Goal: Task Accomplishment & Management: Complete application form

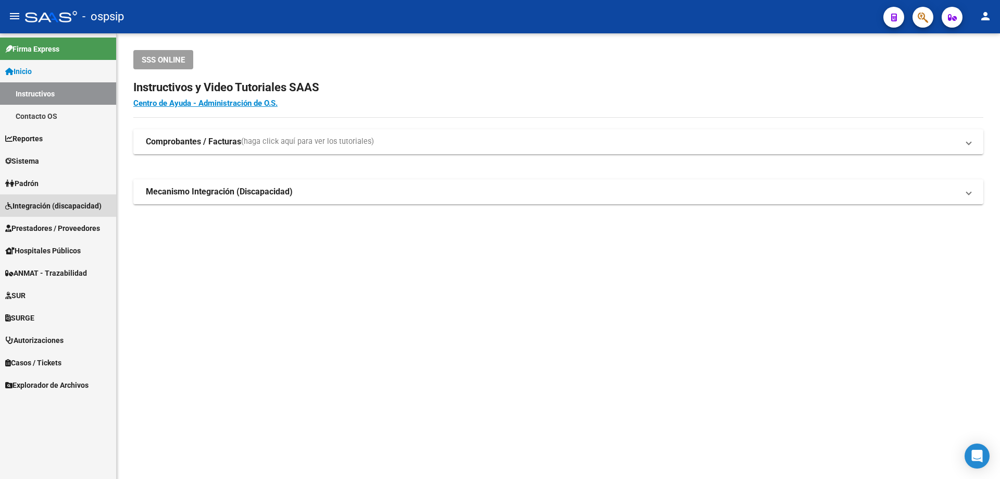
click at [45, 206] on span "Integración (discapacidad)" at bounding box center [53, 205] width 96 height 11
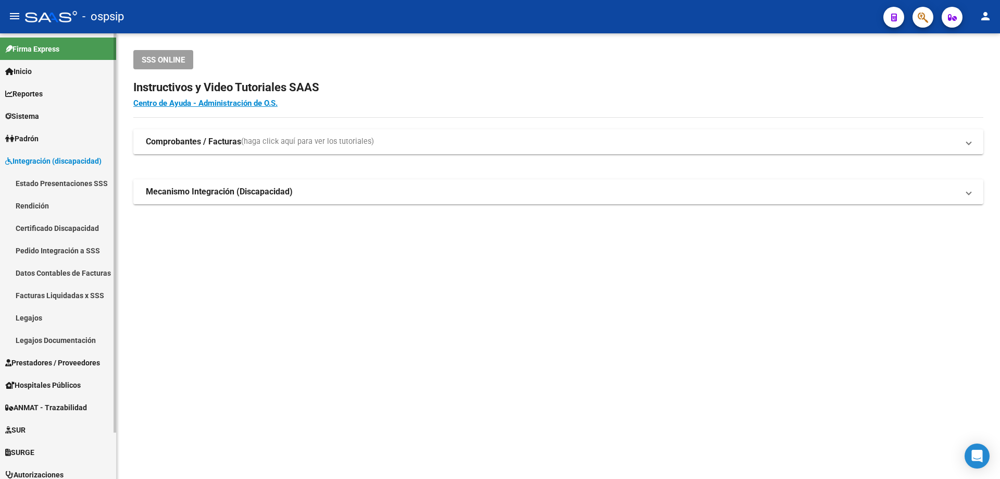
click at [37, 313] on link "Legajos" at bounding box center [58, 317] width 116 height 22
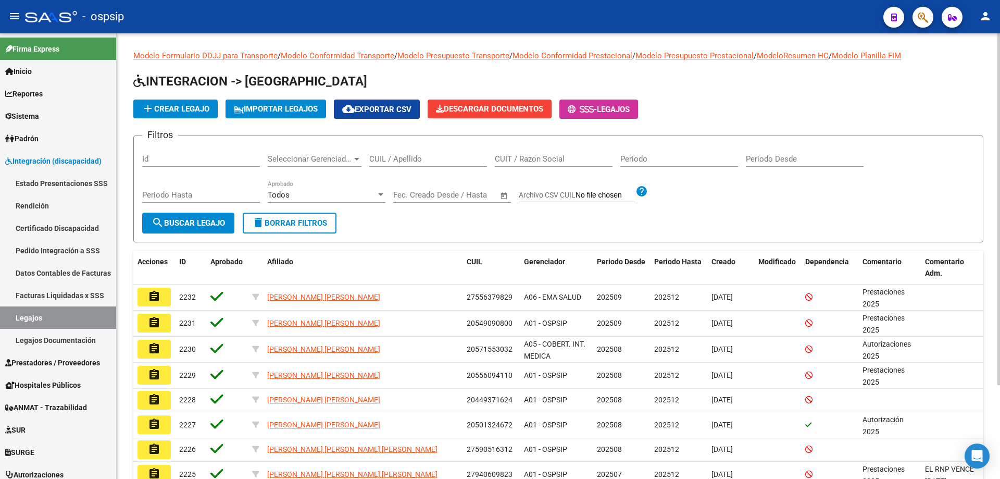
click at [416, 160] on input "CUIL / Apellido" at bounding box center [428, 158] width 118 height 9
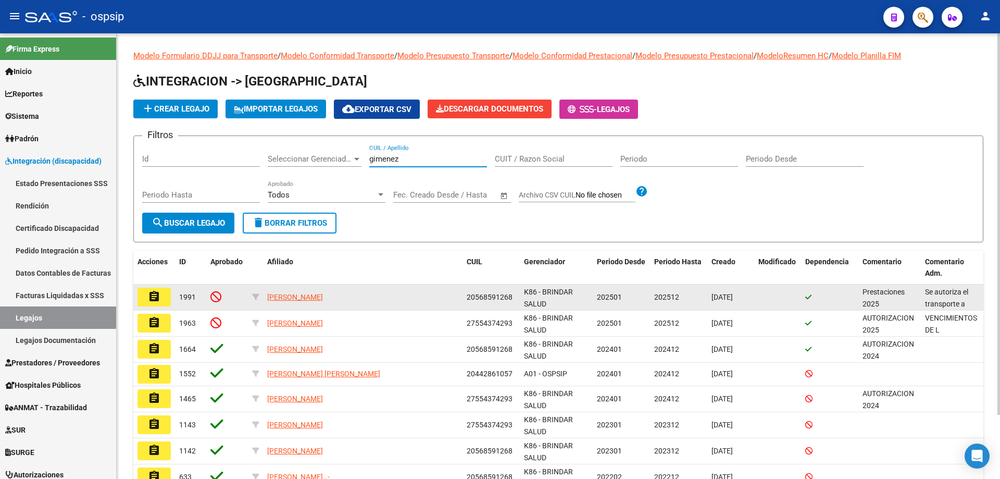
type input "gimenez"
click at [170, 299] on button "assignment" at bounding box center [153, 296] width 33 height 19
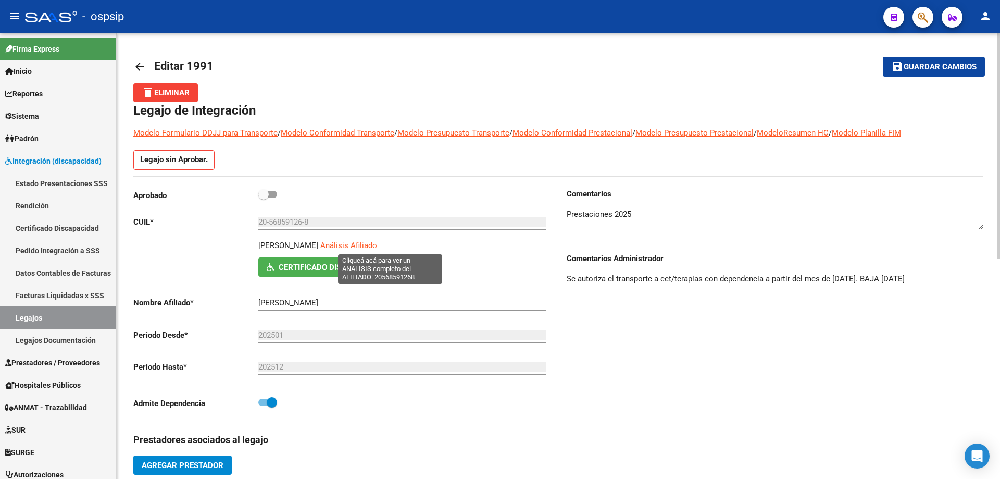
click at [377, 247] on span "Análisis Afiliado" at bounding box center [348, 245] width 57 height 9
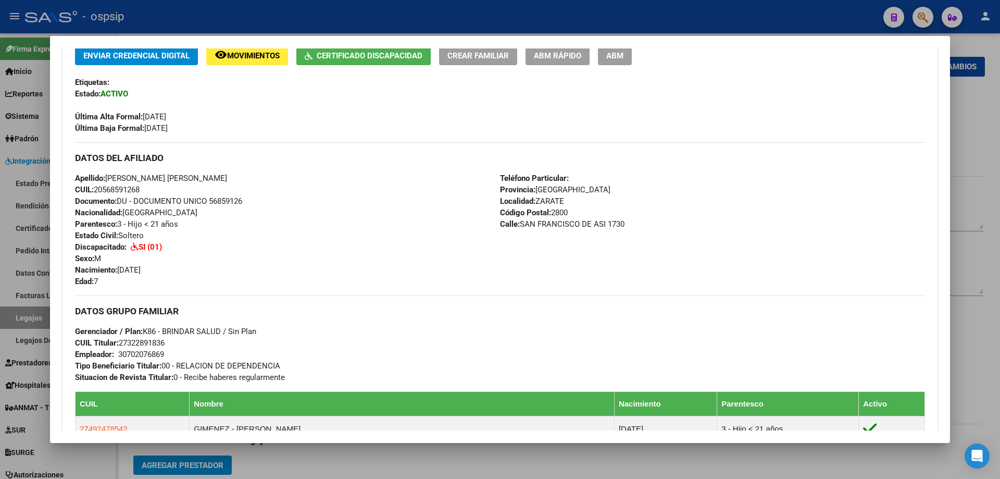
scroll to position [208, 0]
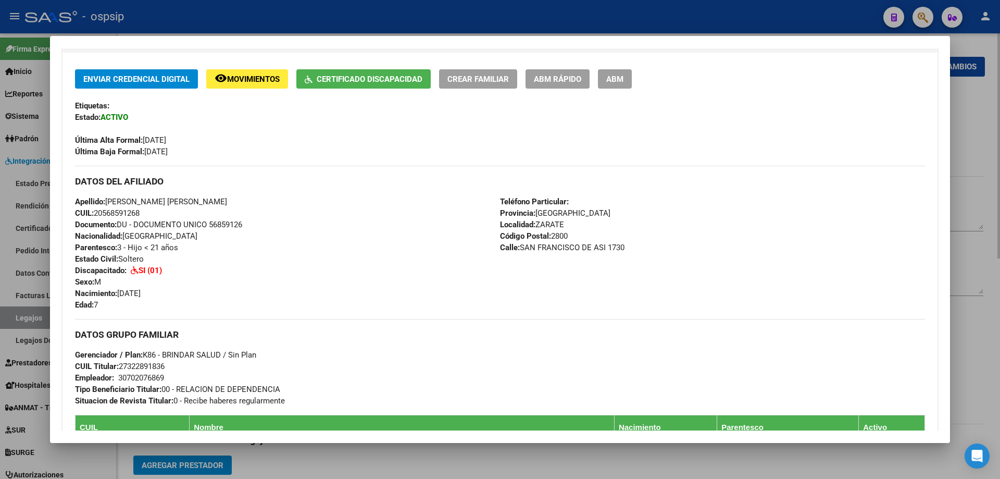
click at [959, 137] on div at bounding box center [500, 239] width 1000 height 479
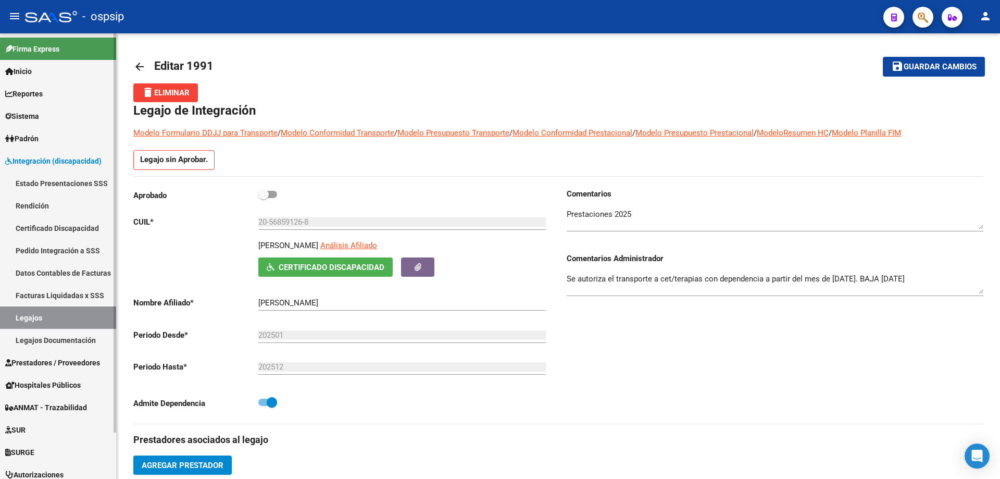
click at [54, 314] on link "Legajos" at bounding box center [58, 317] width 116 height 22
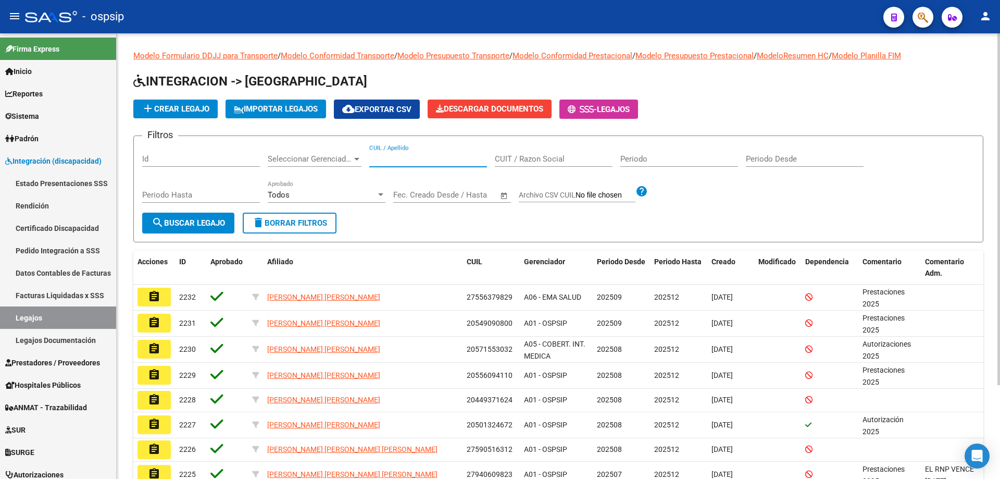
paste input "20568591268"
type input "20568591268"
click at [221, 228] on button "search Buscar Legajo" at bounding box center [188, 222] width 92 height 21
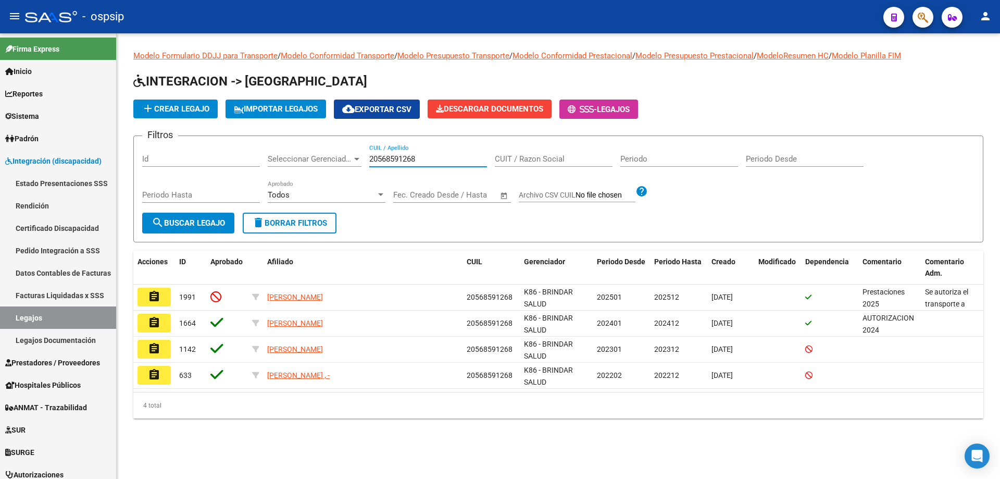
drag, startPoint x: 420, startPoint y: 156, endPoint x: 285, endPoint y: 173, distance: 136.0
click at [286, 173] on div "Filtros Id Seleccionar Gerenciador Seleccionar Gerenciador 20568591268 CUIL / A…" at bounding box center [558, 178] width 832 height 68
paste input "20542806088"
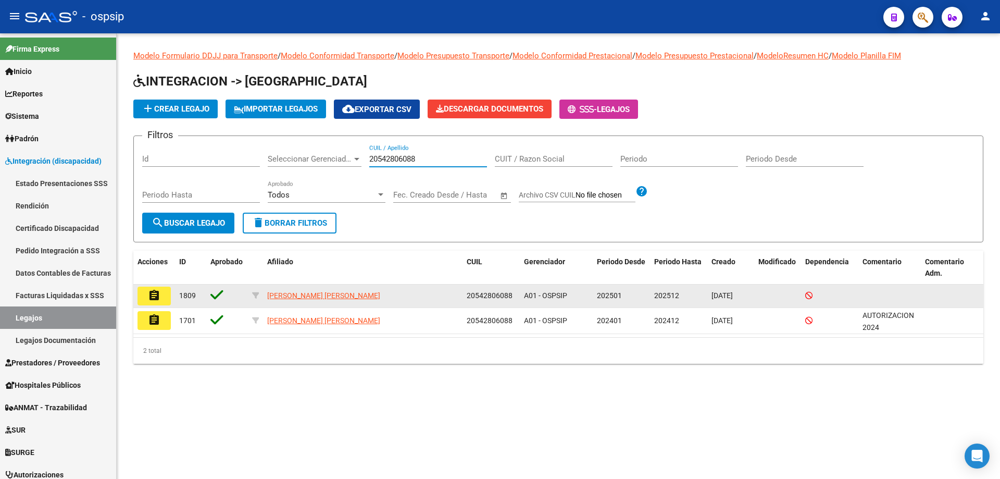
type input "20542806088"
click at [154, 293] on mat-icon "assignment" at bounding box center [154, 295] width 12 height 12
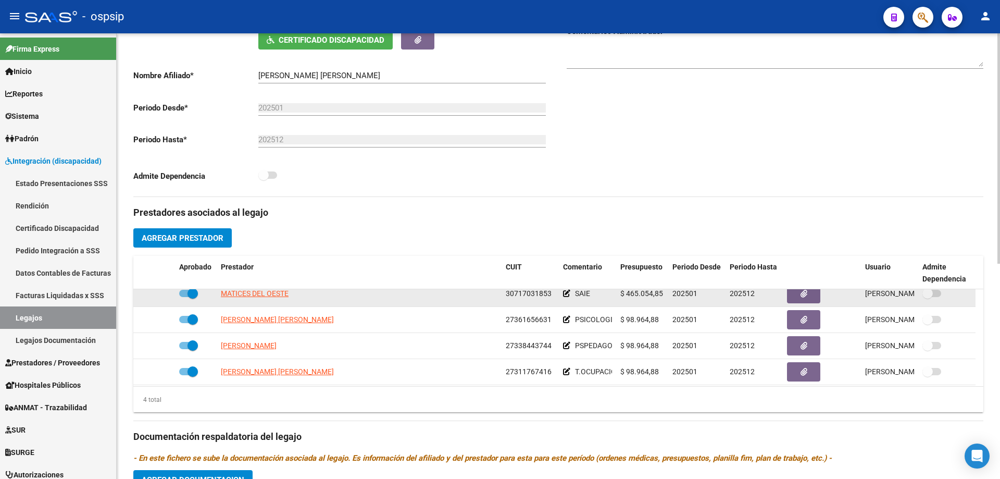
scroll to position [10, 0]
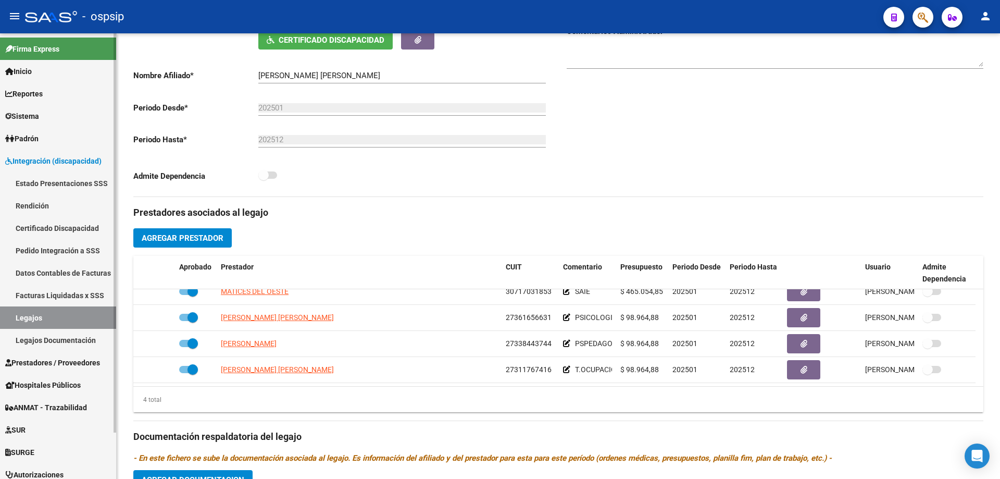
click at [53, 315] on link "Legajos" at bounding box center [58, 317] width 116 height 22
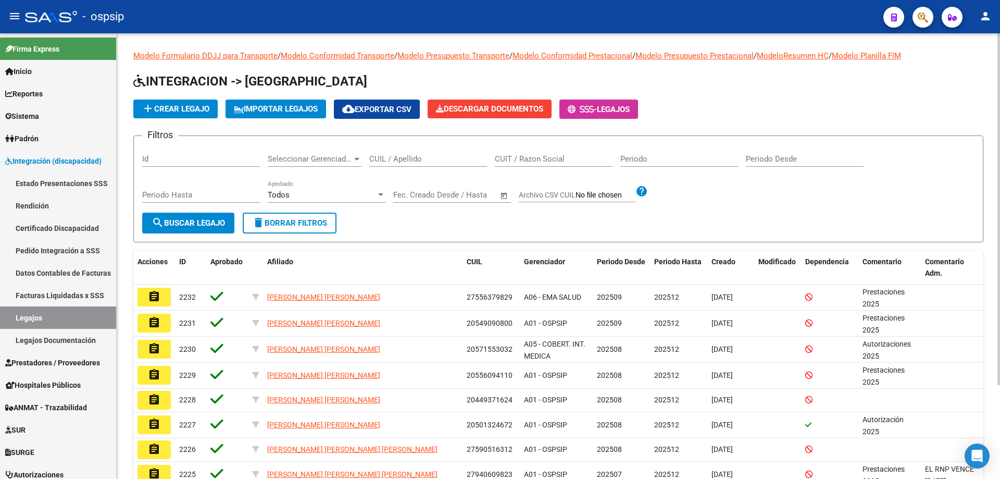
click at [398, 152] on div "CUIL / Apellido" at bounding box center [428, 155] width 118 height 22
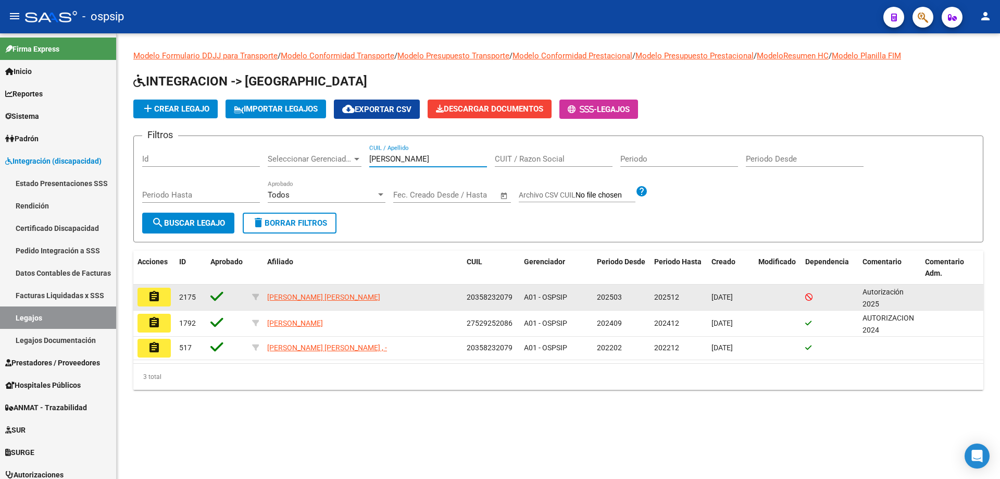
type input "[PERSON_NAME]"
click at [166, 294] on button "assignment" at bounding box center [153, 296] width 33 height 19
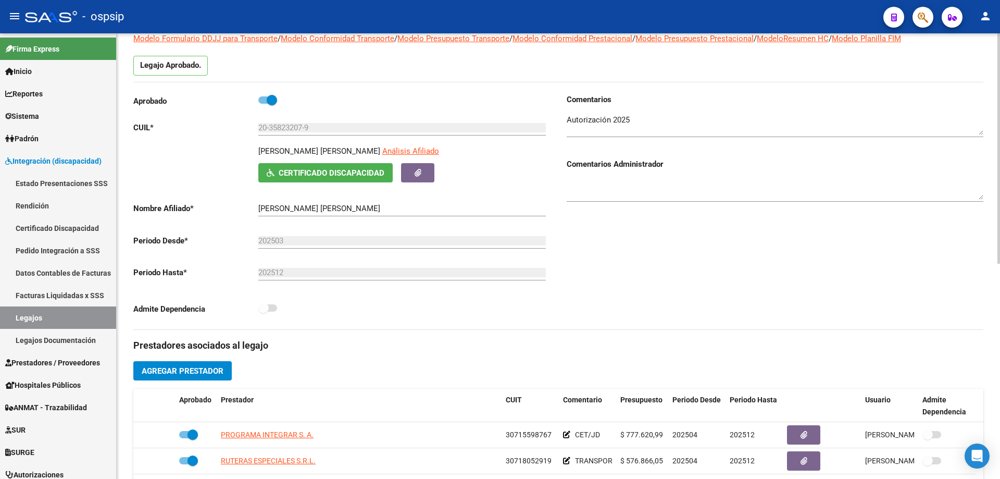
scroll to position [156, 0]
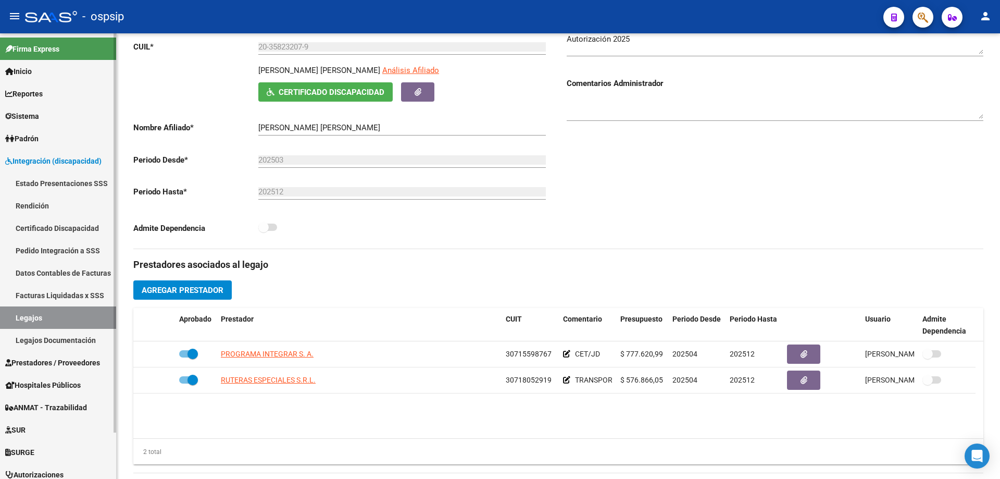
drag, startPoint x: 32, startPoint y: 315, endPoint x: 33, endPoint y: 275, distance: 39.1
click at [32, 315] on link "Legajos" at bounding box center [58, 317] width 116 height 22
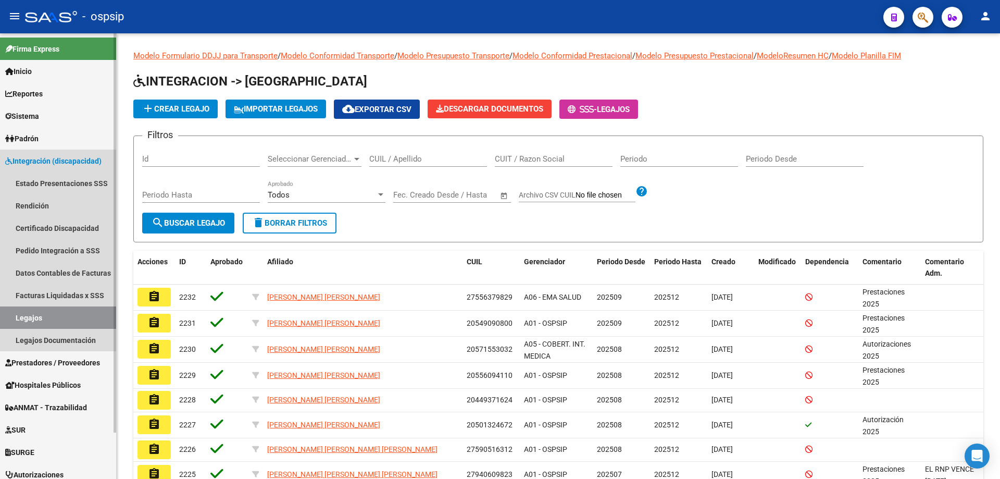
click at [35, 316] on link "Legajos" at bounding box center [58, 317] width 116 height 22
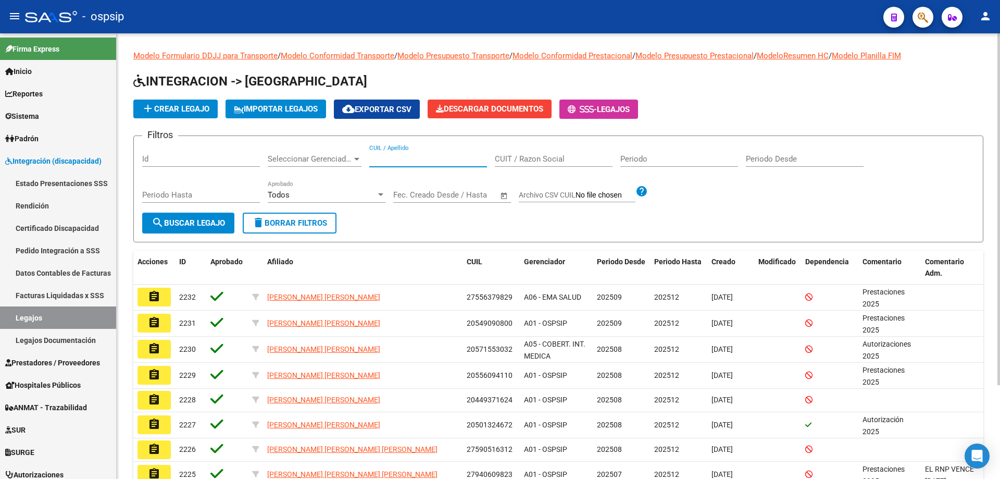
paste input "27529252086"
type input "27529252086"
drag, startPoint x: 238, startPoint y: 219, endPoint x: 232, endPoint y: 219, distance: 6.8
click at [236, 219] on form "Filtros Id Seleccionar Gerenciador Seleccionar Gerenciador 27529252086 CUIL / A…" at bounding box center [558, 188] width 850 height 107
click at [230, 219] on button "search Buscar Legajo" at bounding box center [188, 222] width 92 height 21
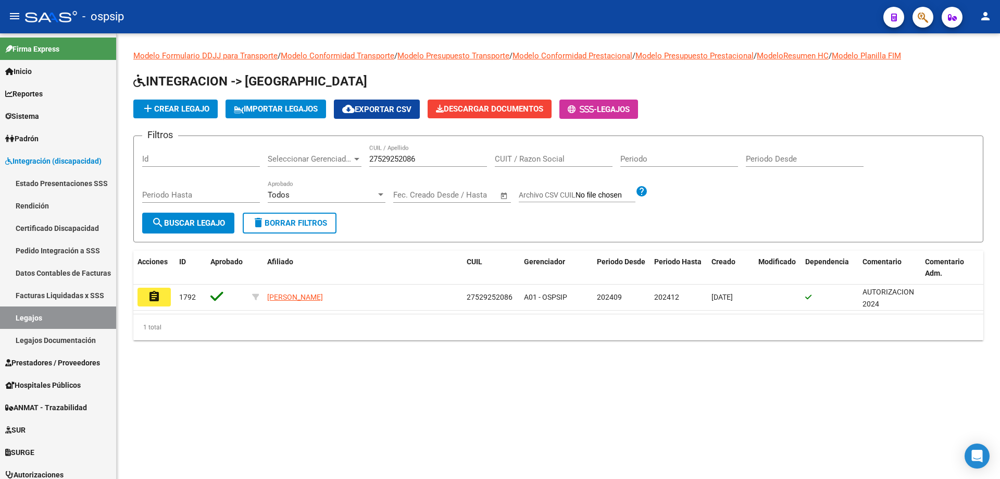
click at [183, 116] on button "add Crear Legajo" at bounding box center [175, 108] width 84 height 19
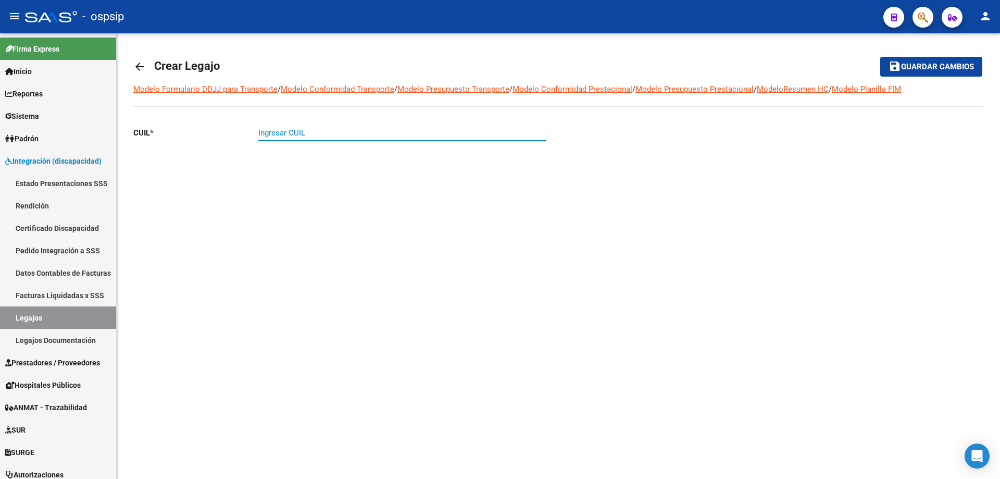
paste input "27-52925208-6"
type input "27-52925208-6"
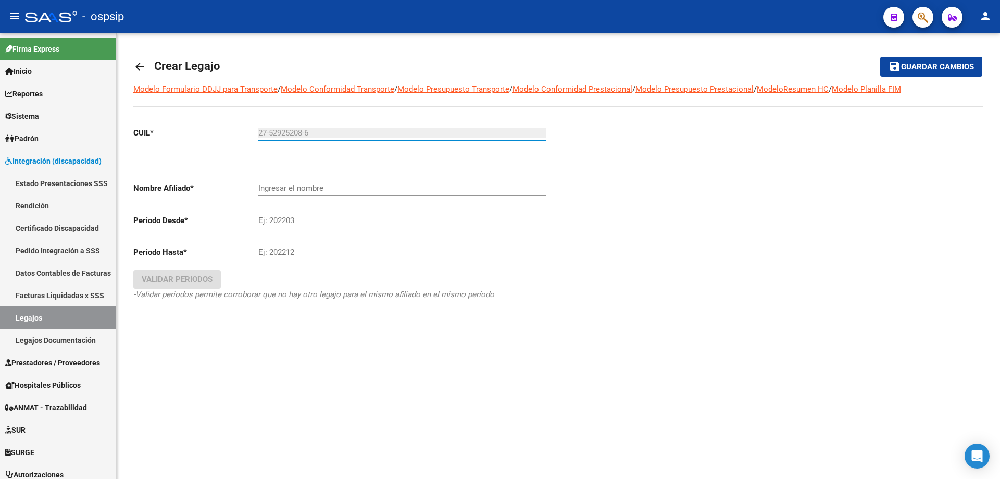
type input "[PERSON_NAME]"
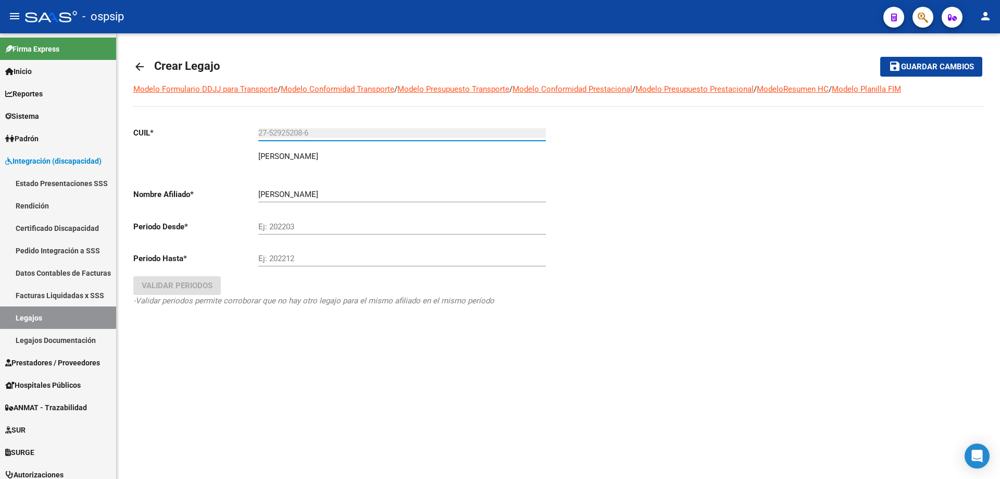
type input "27-52925208-6"
click at [287, 230] on input "Ej: 202203" at bounding box center [401, 226] width 287 height 9
type input "202509"
click at [287, 259] on input "Ej: 202212" at bounding box center [401, 258] width 287 height 9
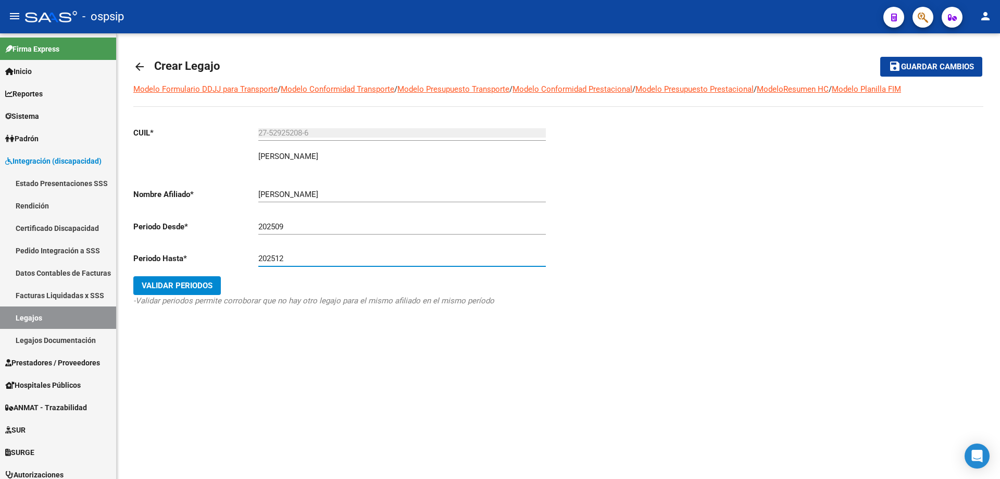
type input "202512"
click at [179, 285] on span "Validar Periodos" at bounding box center [177, 285] width 71 height 9
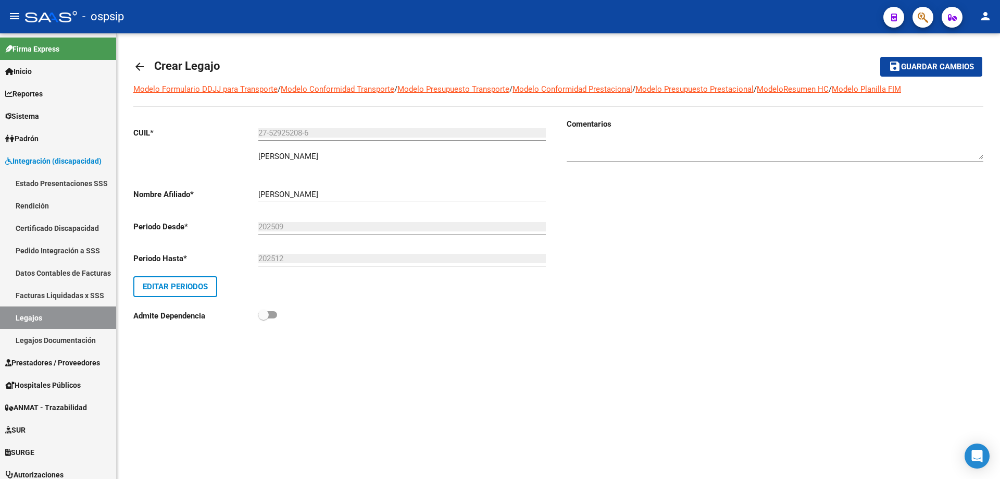
click at [647, 154] on textarea at bounding box center [775, 149] width 417 height 21
type textarea "p"
type textarea "Prestaciones 2025"
click at [932, 63] on span "Guardar cambios" at bounding box center [937, 66] width 73 height 9
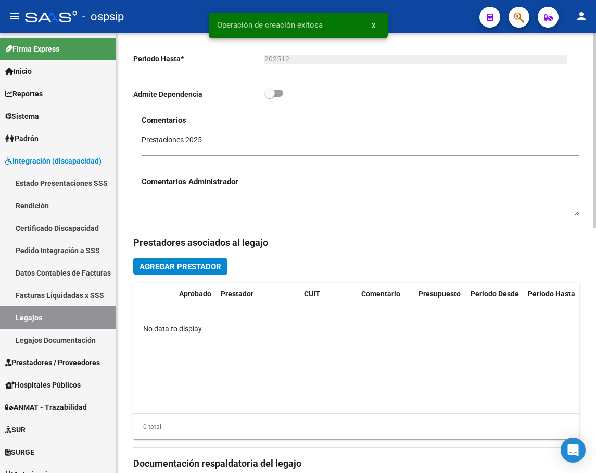
scroll to position [312, 0]
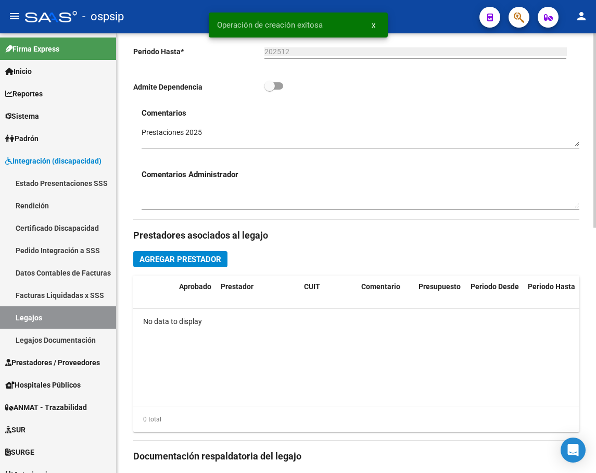
click at [198, 256] on span "Agregar Prestador" at bounding box center [181, 259] width 82 height 9
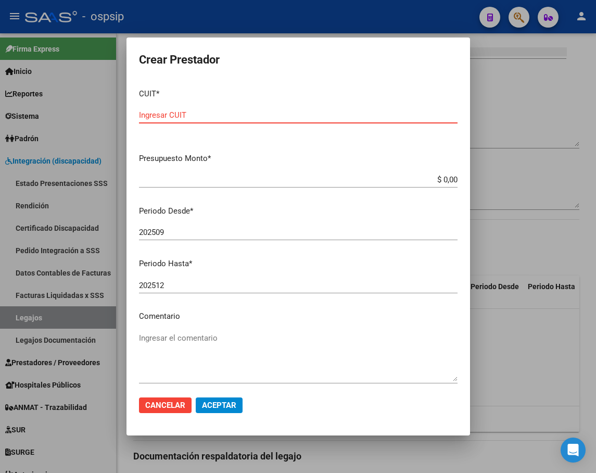
click at [249, 118] on input "Ingresar CUIT" at bounding box center [298, 114] width 319 height 9
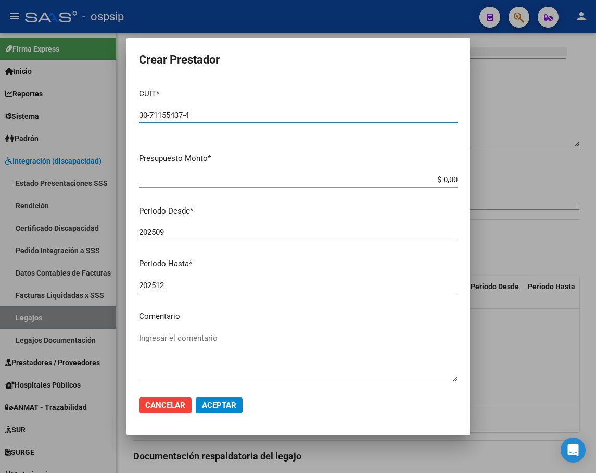
type input "30-71155437-4"
click at [448, 179] on input "$ 0,00" at bounding box center [298, 179] width 319 height 9
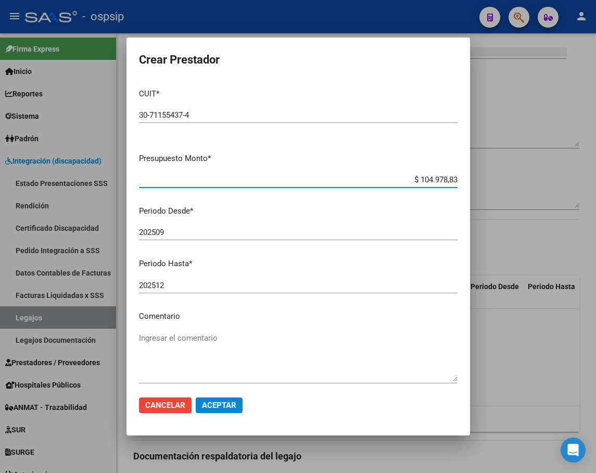
type input "$ 1.049.788,34"
drag, startPoint x: 244, startPoint y: 336, endPoint x: 254, endPoint y: 337, distance: 10.0
click at [246, 337] on textarea "Ingresar el comentario" at bounding box center [298, 356] width 319 height 49
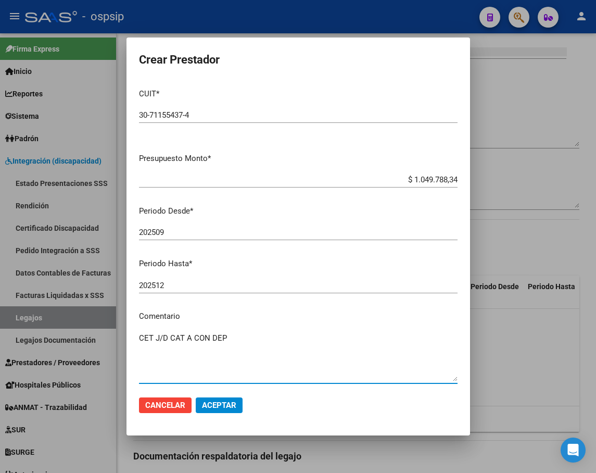
type textarea "CET J/D CAT A CON DEP"
click at [232, 409] on span "Aceptar" at bounding box center [219, 404] width 34 height 9
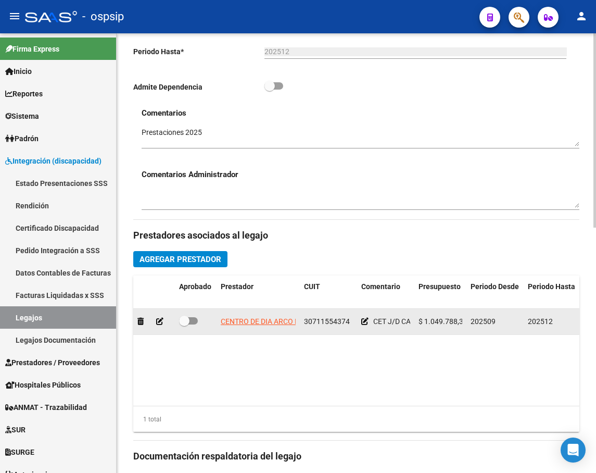
drag, startPoint x: 196, startPoint y: 320, endPoint x: 201, endPoint y: 329, distance: 10.3
click at [196, 320] on span at bounding box center [188, 320] width 19 height 7
click at [184, 324] on input "checkbox" at bounding box center [184, 324] width 1 height 1
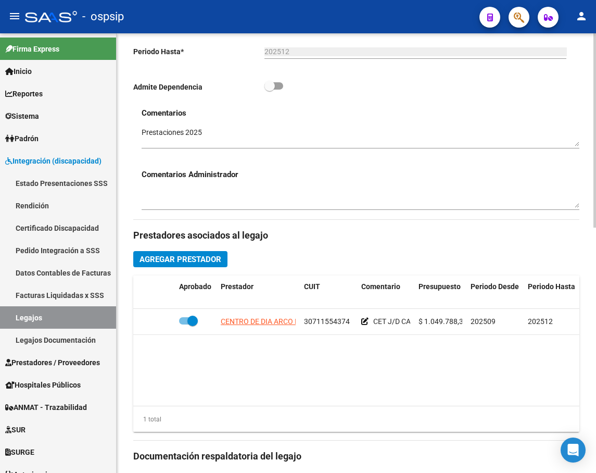
scroll to position [0, 194]
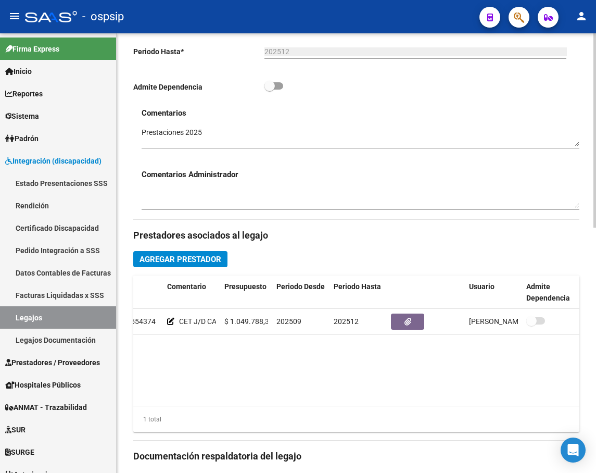
drag, startPoint x: 544, startPoint y: 321, endPoint x: 542, endPoint y: 350, distance: 29.7
click at [542, 323] on span at bounding box center [535, 320] width 19 height 7
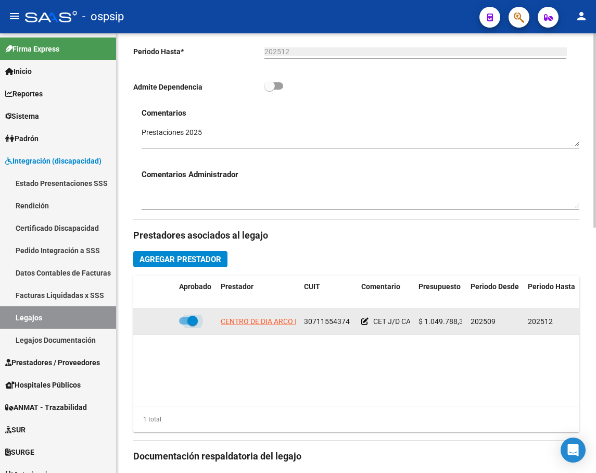
click at [195, 321] on span at bounding box center [192, 321] width 10 height 10
click at [184, 324] on input "checkbox" at bounding box center [184, 324] width 1 height 1
checkbox input "false"
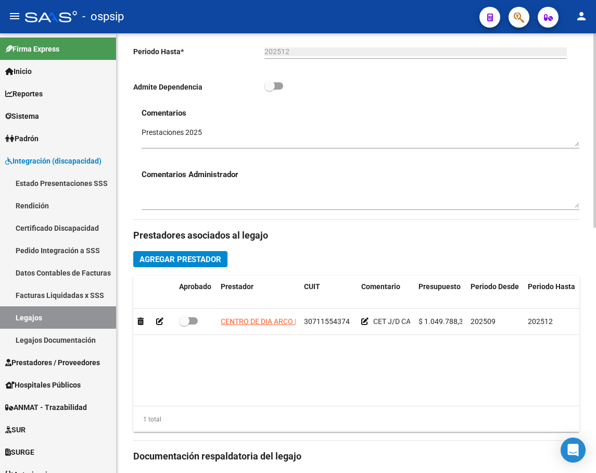
click at [279, 83] on span at bounding box center [274, 85] width 19 height 7
click at [270, 90] on input "checkbox" at bounding box center [269, 90] width 1 height 1
checkbox input "true"
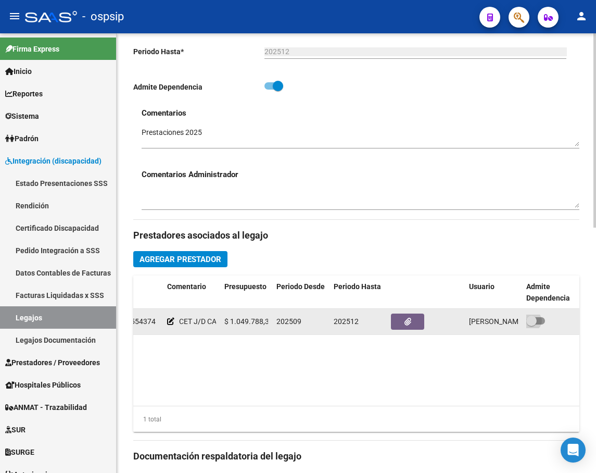
click at [538, 319] on span at bounding box center [535, 320] width 19 height 7
click at [532, 324] on input "checkbox" at bounding box center [531, 324] width 1 height 1
checkbox input "true"
click at [416, 325] on button "button" at bounding box center [407, 321] width 33 height 16
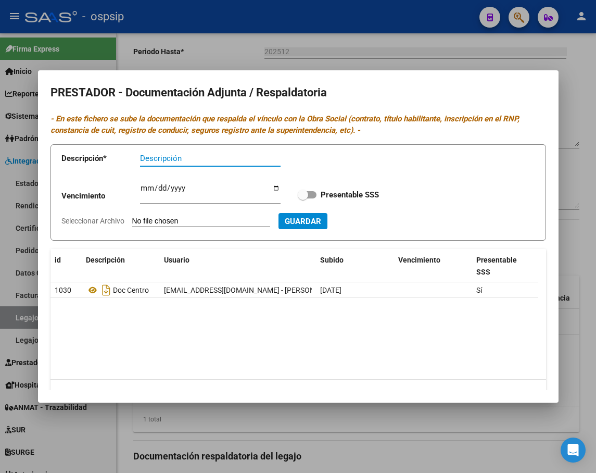
click at [515, 420] on div at bounding box center [298, 236] width 596 height 473
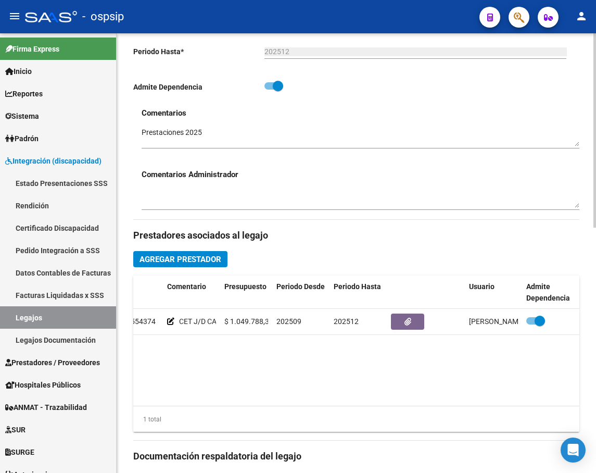
scroll to position [0, 0]
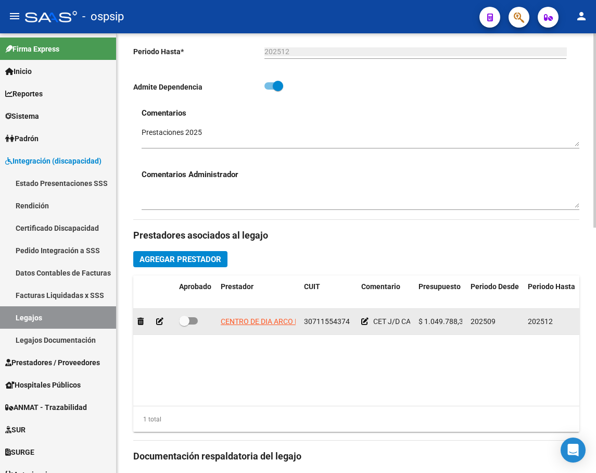
click at [194, 320] on span at bounding box center [188, 320] width 19 height 7
click at [184, 324] on input "checkbox" at bounding box center [184, 324] width 1 height 1
checkbox input "true"
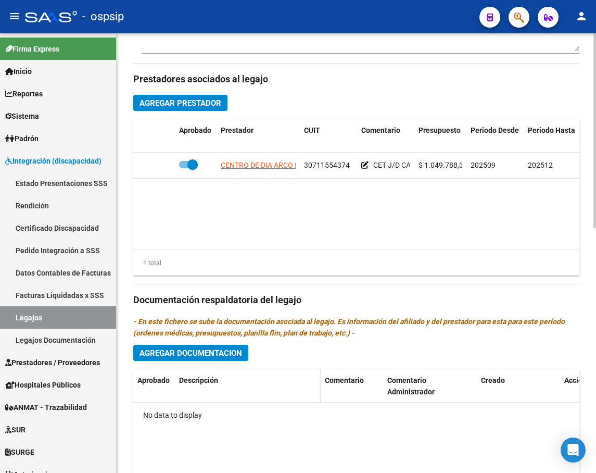
scroll to position [521, 0]
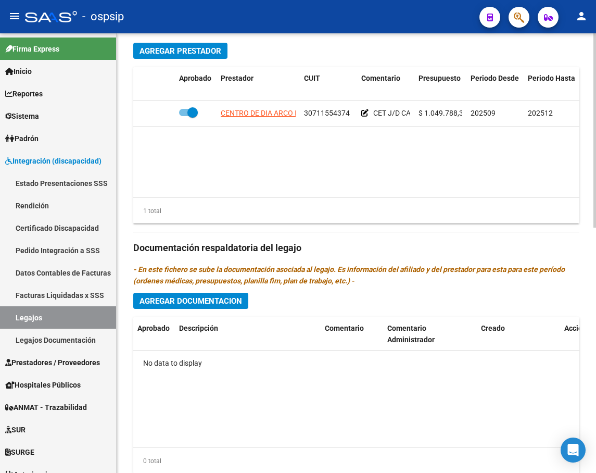
click at [208, 300] on span "Agregar Documentacion" at bounding box center [191, 300] width 103 height 9
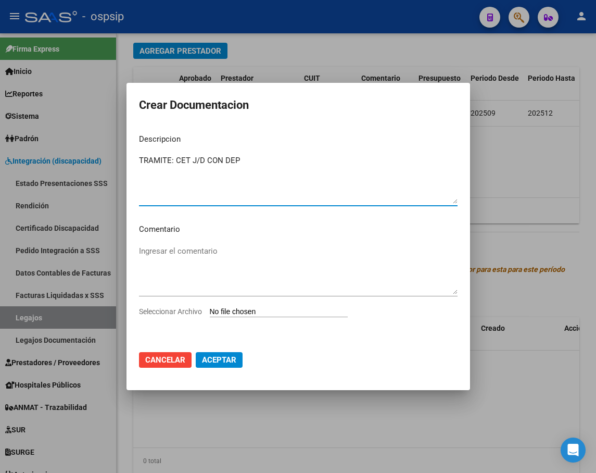
type textarea "TRAMITE: CET J/D CON DEP"
click at [257, 309] on input "Seleccionar Archivo" at bounding box center [279, 312] width 138 height 10
type input "C:\fakepath\[PERSON_NAME] MORENA-CET [PERSON_NAME] CON DEP (1).pdf"
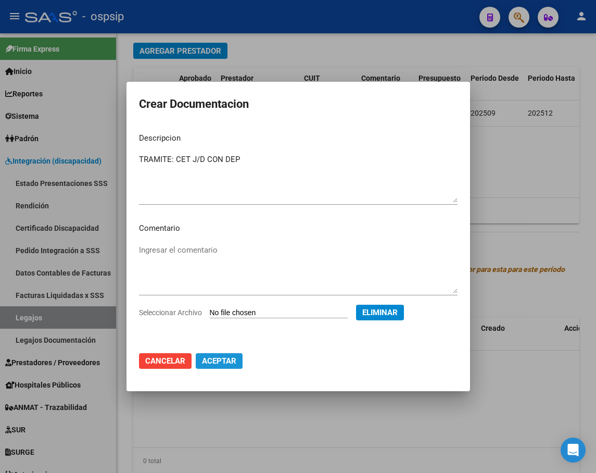
click at [215, 360] on span "Aceptar" at bounding box center [219, 360] width 34 height 9
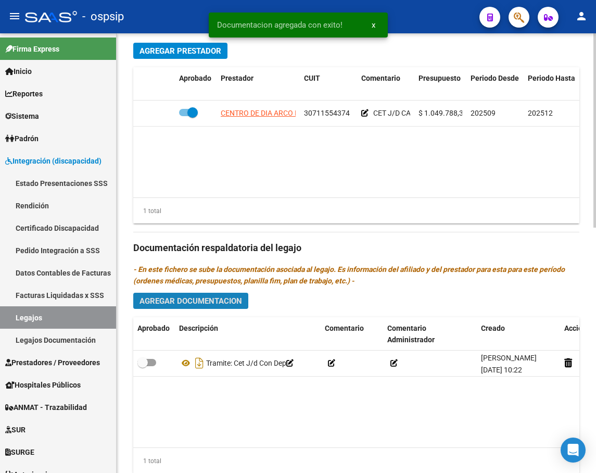
click at [202, 304] on span "Agregar Documentacion" at bounding box center [191, 300] width 103 height 9
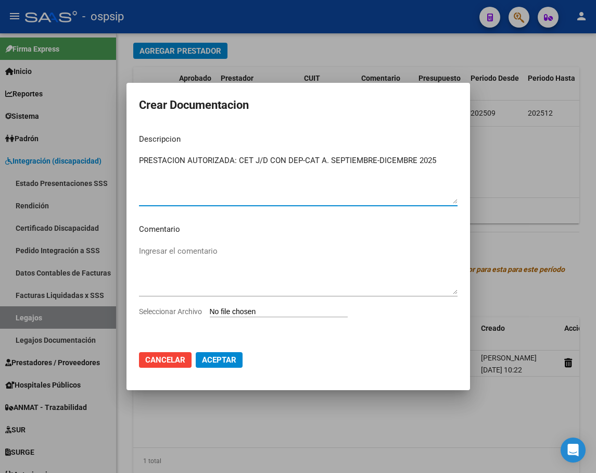
type textarea "PRESTACION AUTORIZADA: CET J/D CON DEP-CAT A. SEPTIEMBRE-DICEMBRE 2025"
click at [264, 315] on input "Seleccionar Archivo" at bounding box center [279, 312] width 138 height 10
type input "C:\fakepath\[PERSON_NAME] CET [PERSON_NAME] CON DEP CAT A AUTORIZACION 2025 SEG…"
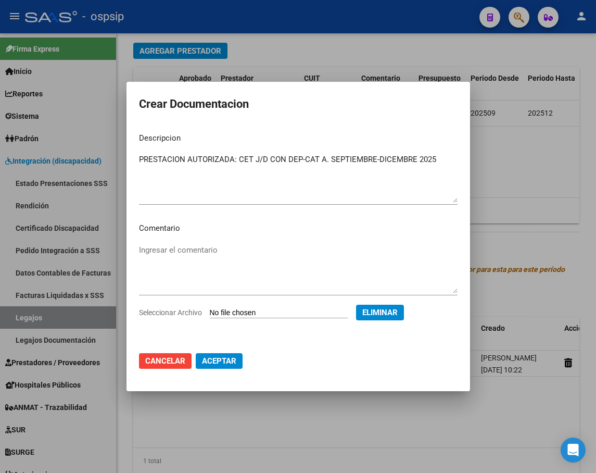
click at [225, 363] on span "Aceptar" at bounding box center [219, 360] width 34 height 9
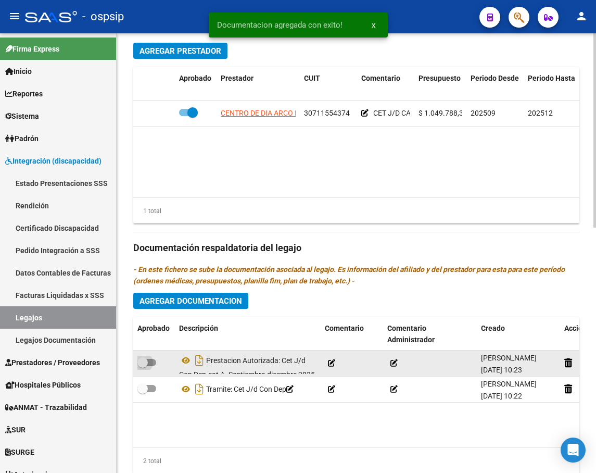
click at [156, 362] on span at bounding box center [146, 362] width 19 height 7
click at [143, 366] on input "checkbox" at bounding box center [142, 366] width 1 height 1
checkbox input "true"
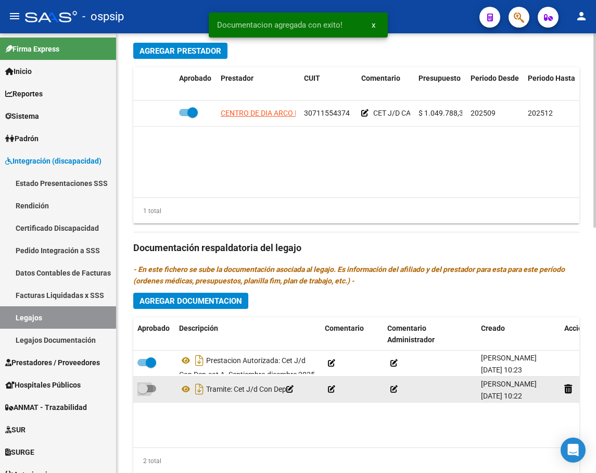
click at [152, 390] on span at bounding box center [146, 388] width 19 height 7
click at [143, 392] on input "checkbox" at bounding box center [142, 392] width 1 height 1
checkbox input "true"
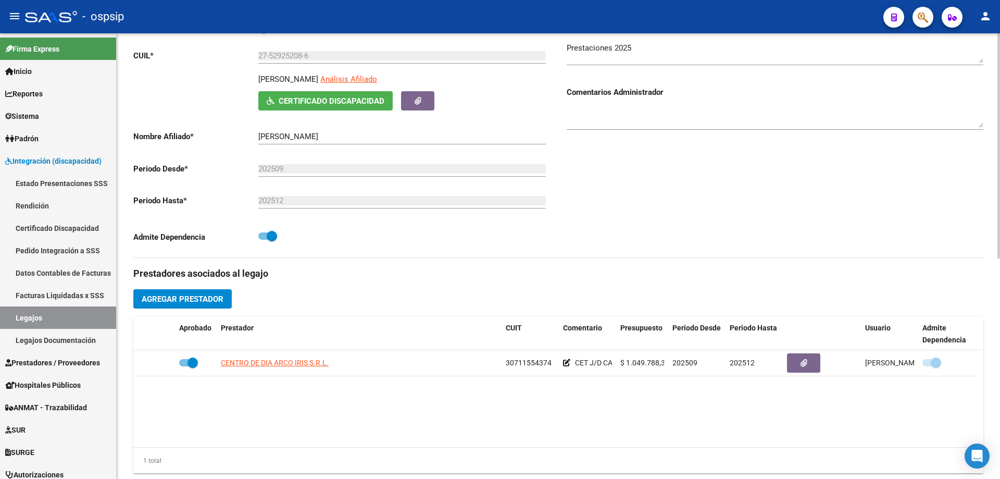
scroll to position [19, 0]
